Goal: Task Accomplishment & Management: Manage account settings

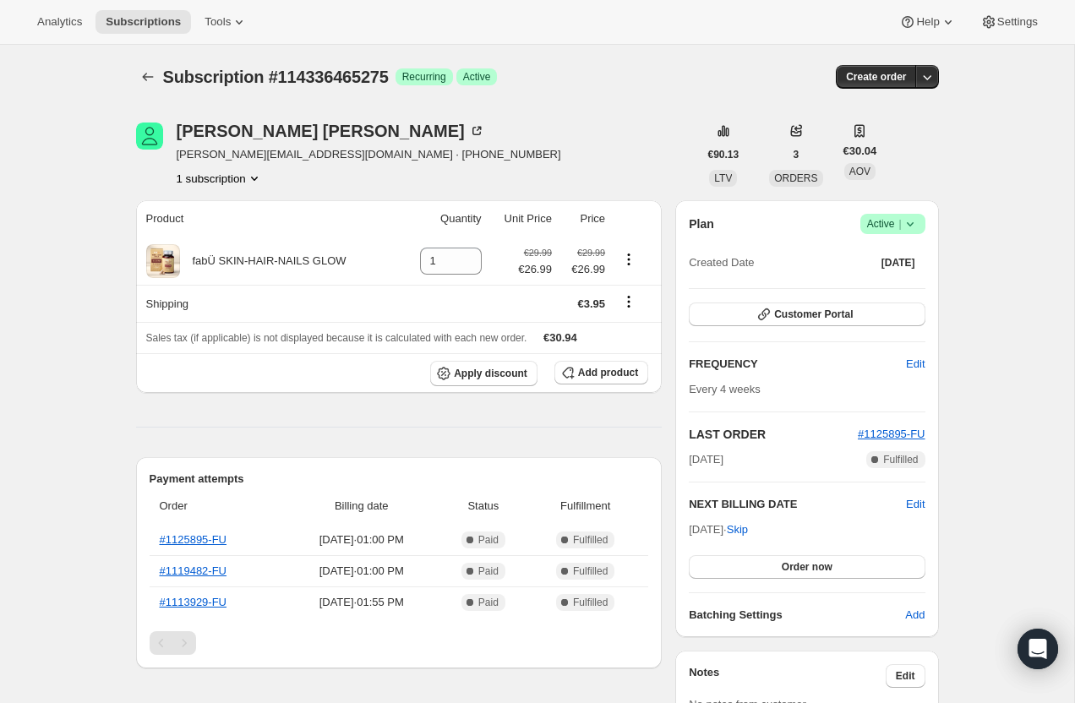
click at [914, 227] on icon at bounding box center [910, 224] width 17 height 17
click at [906, 262] on span "Pause subscription" at bounding box center [886, 257] width 93 height 13
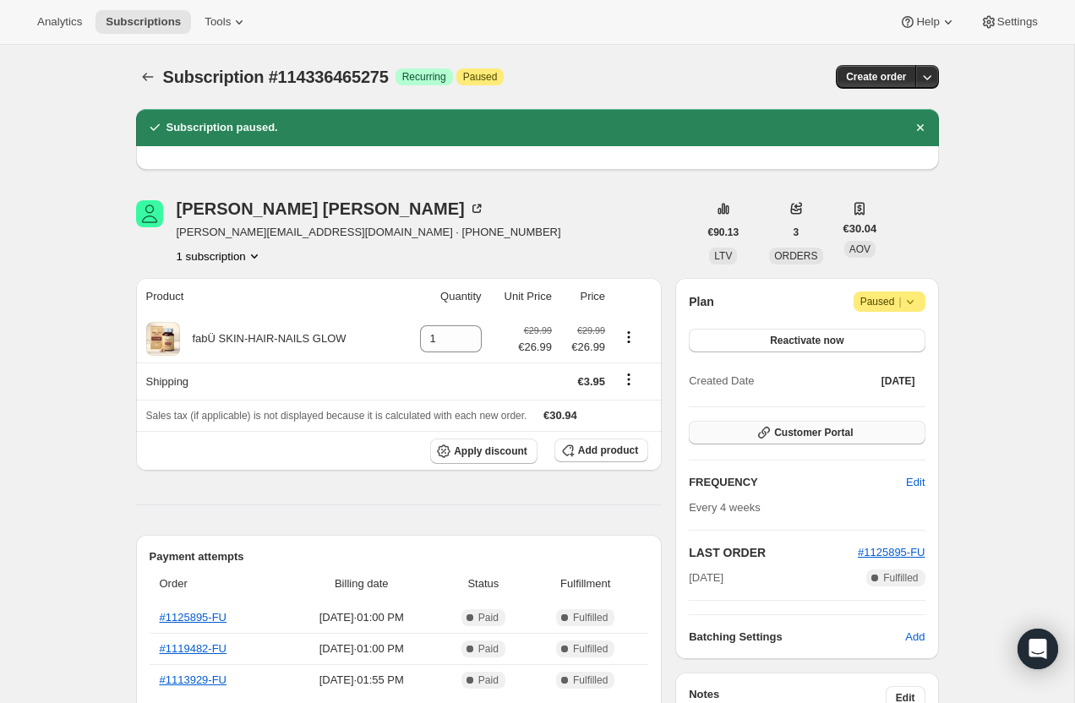
click at [847, 421] on button "Customer Portal" at bounding box center [807, 433] width 236 height 24
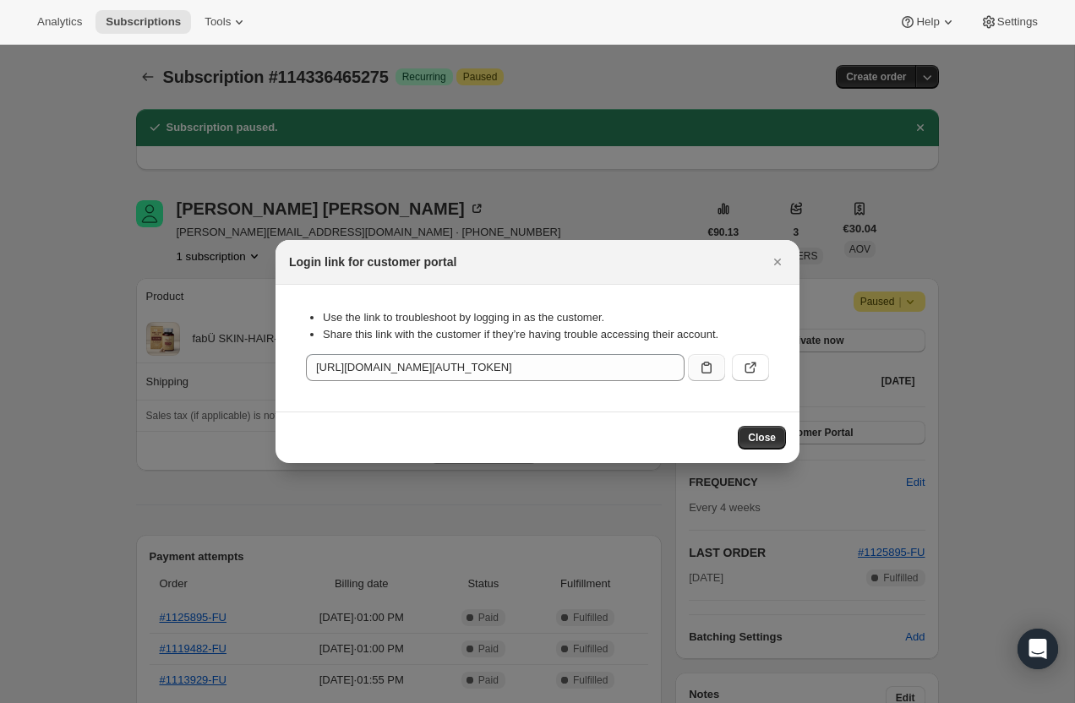
click at [709, 366] on icon ":ree:" at bounding box center [706, 367] width 17 height 17
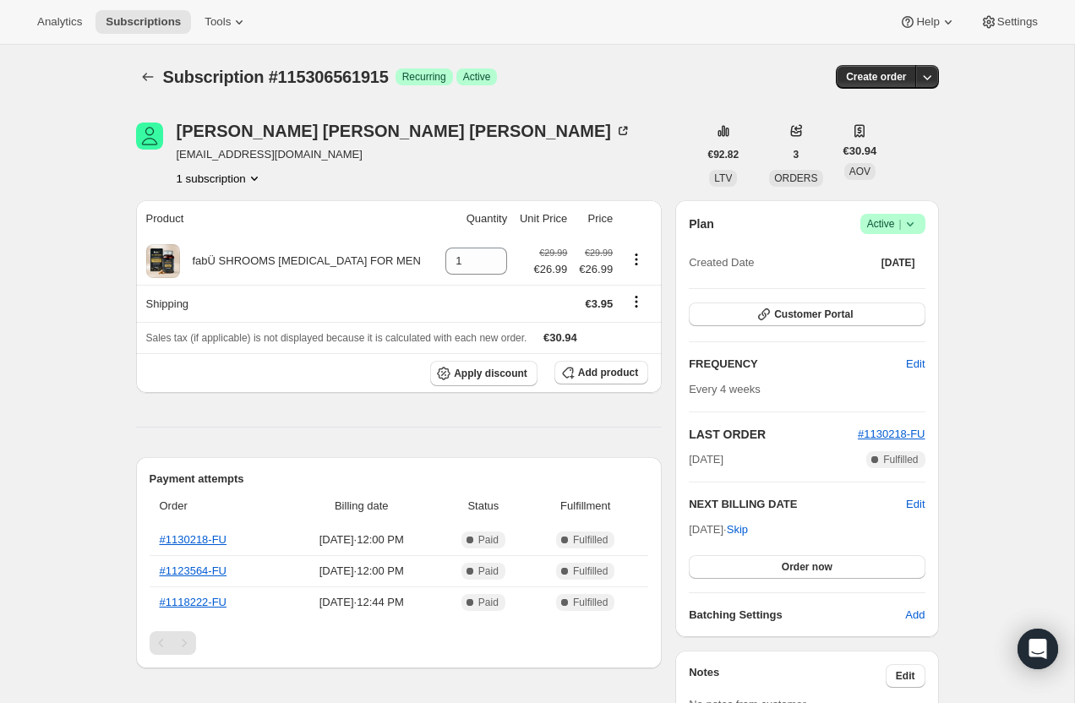
click at [917, 225] on icon at bounding box center [910, 224] width 17 height 17
click at [886, 276] on button "Cancel subscription" at bounding box center [888, 285] width 106 height 27
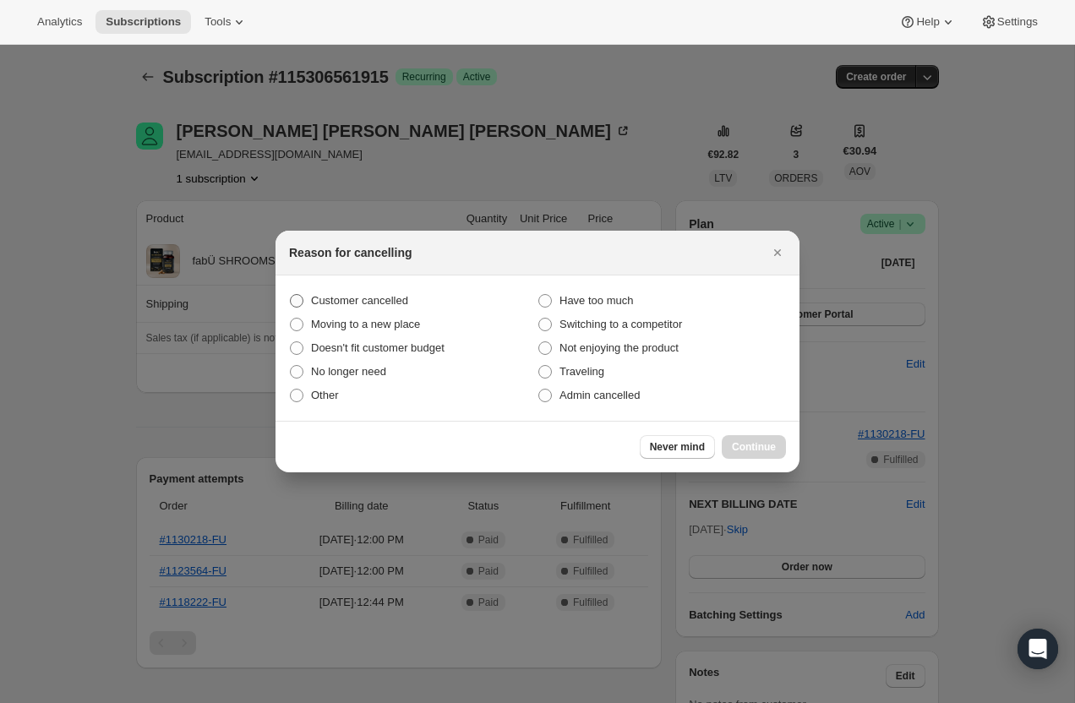
click at [419, 309] on label "Customer cancelled" at bounding box center [413, 301] width 249 height 24
click at [291, 295] on input "Customer cancelled" at bounding box center [290, 294] width 1 height 1
radio input "true"
click at [757, 444] on span "Continue" at bounding box center [754, 447] width 44 height 14
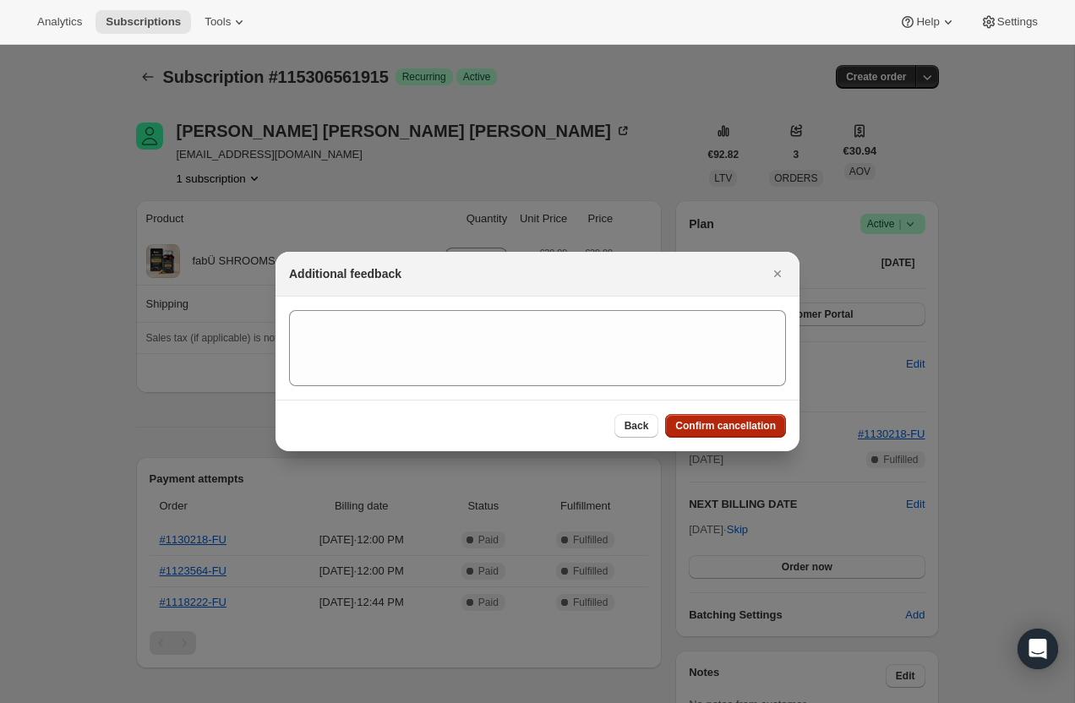
click at [743, 427] on span "Confirm cancellation" at bounding box center [726, 426] width 101 height 14
